Goal: Task Accomplishment & Management: Use online tool/utility

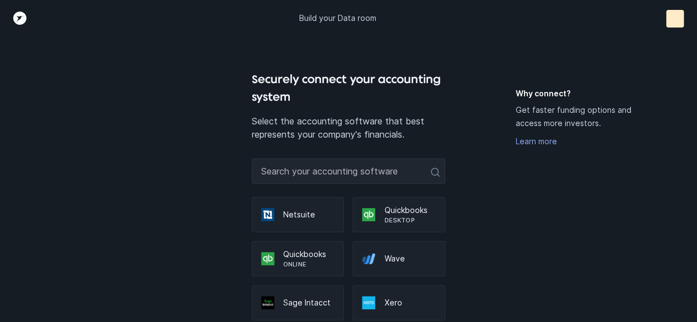
click at [311, 257] on p "Quickbooks" at bounding box center [309, 254] width 52 height 11
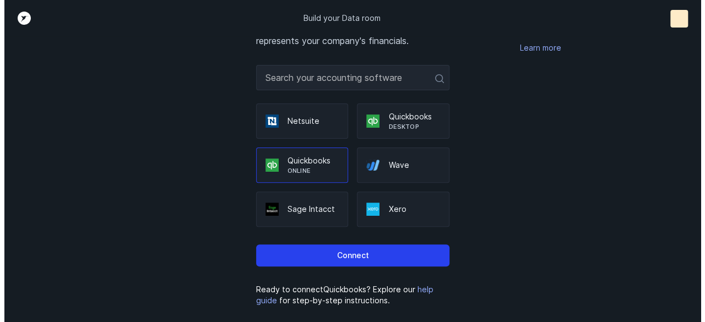
scroll to position [94, 0]
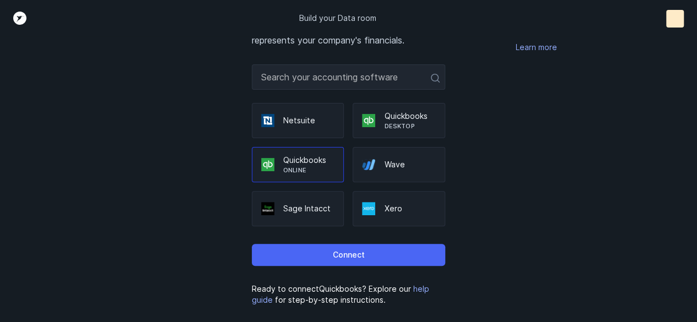
click at [346, 254] on p "Connect" at bounding box center [348, 255] width 32 height 13
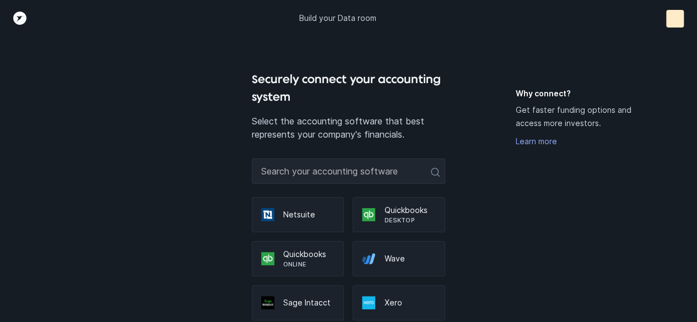
click at [322, 258] on p "Quickbooks" at bounding box center [309, 254] width 52 height 11
click at [306, 258] on p "Quickbooks" at bounding box center [309, 254] width 52 height 11
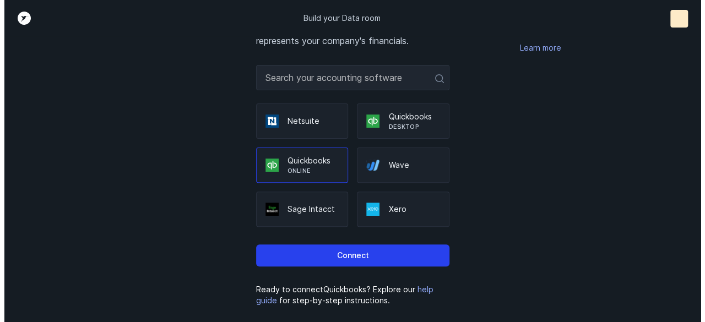
scroll to position [94, 0]
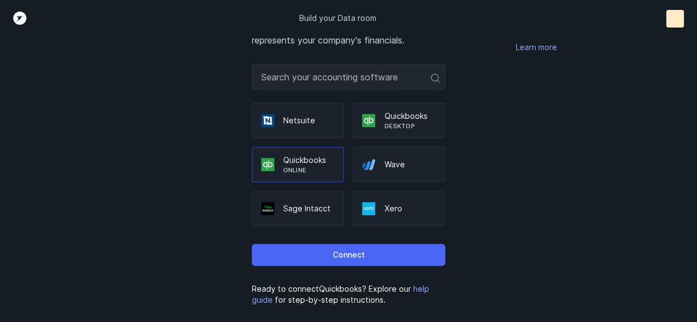
click at [364, 254] on button "Connect" at bounding box center [348, 255] width 193 height 22
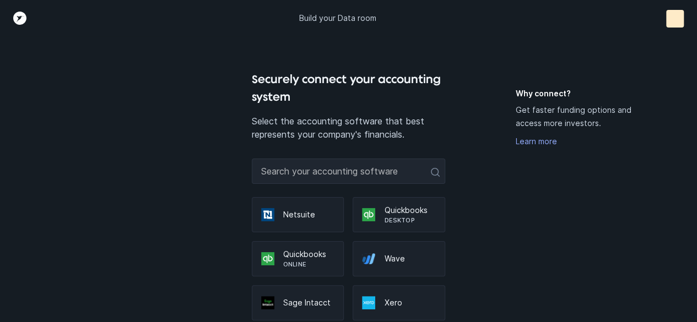
click at [298, 260] on p "Online" at bounding box center [309, 264] width 52 height 9
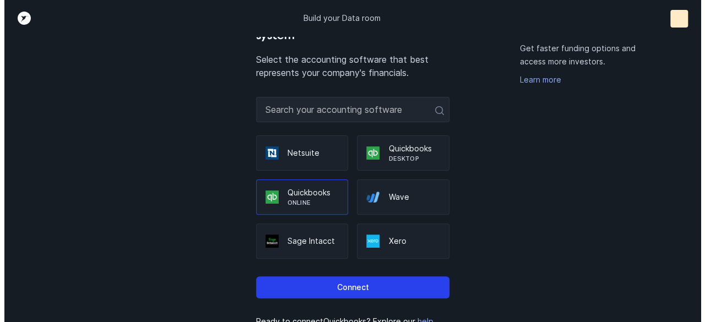
scroll to position [94, 0]
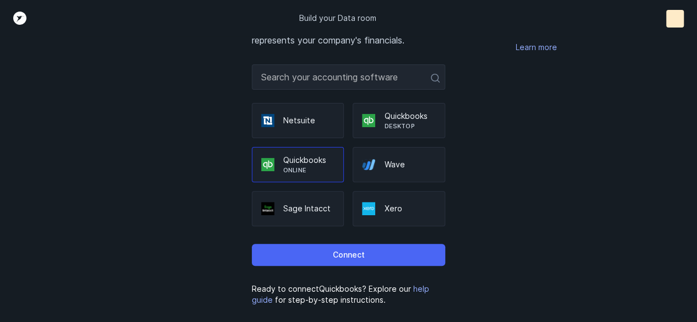
click at [357, 251] on p "Connect" at bounding box center [348, 255] width 32 height 13
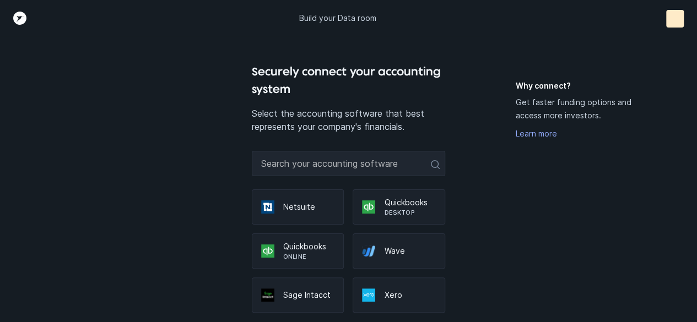
scroll to position [46, 0]
